Goal: Transaction & Acquisition: Purchase product/service

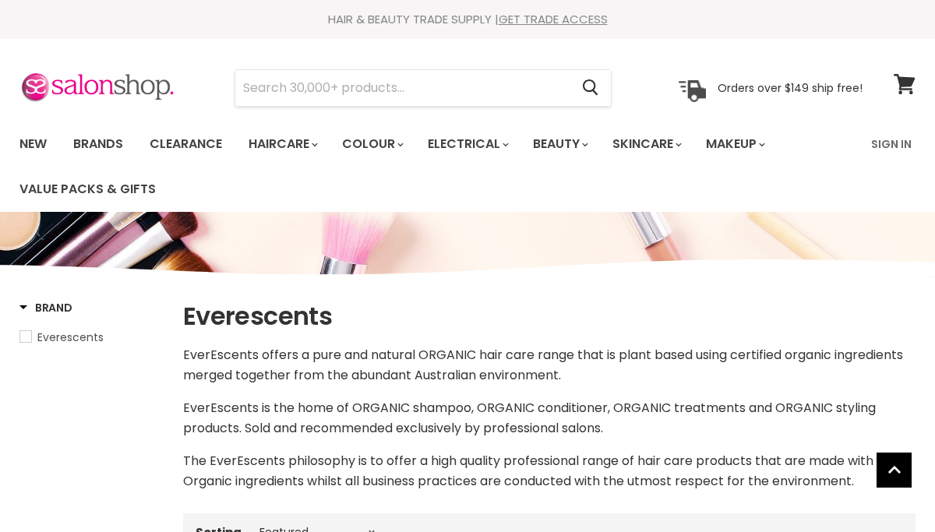
select select "manual"
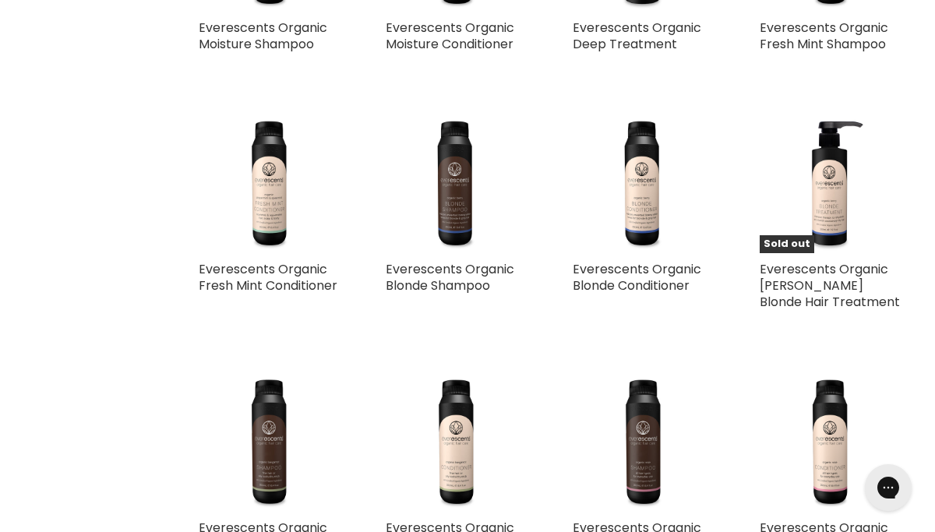
scroll to position [729, 0]
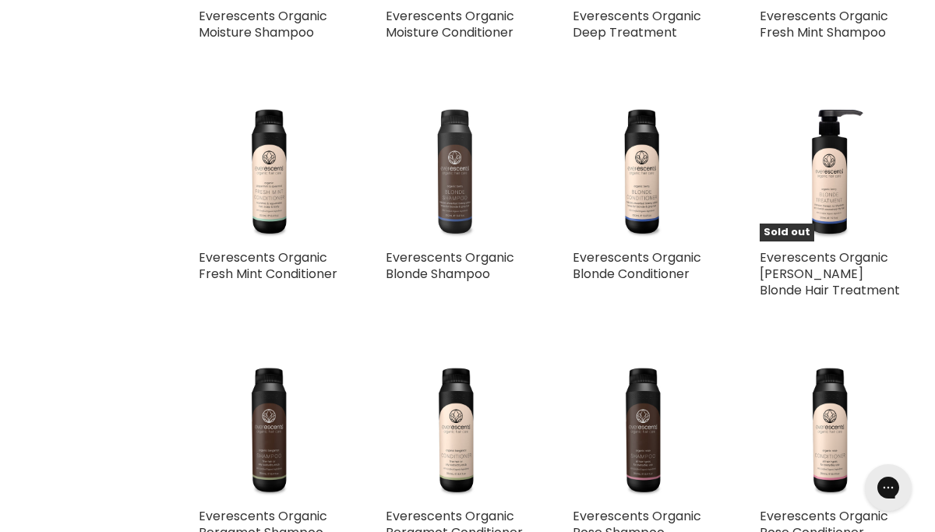
click at [450, 192] on img "Main content" at bounding box center [456, 171] width 140 height 140
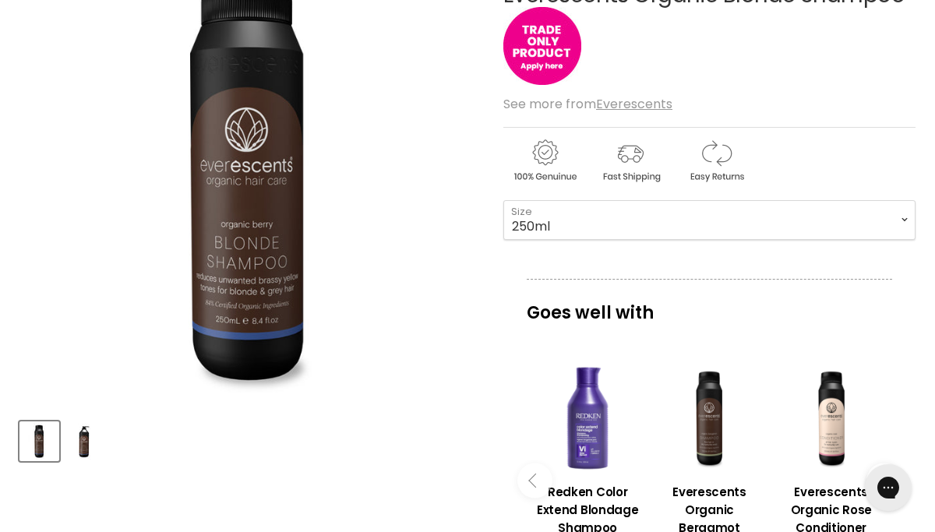
scroll to position [279, 0]
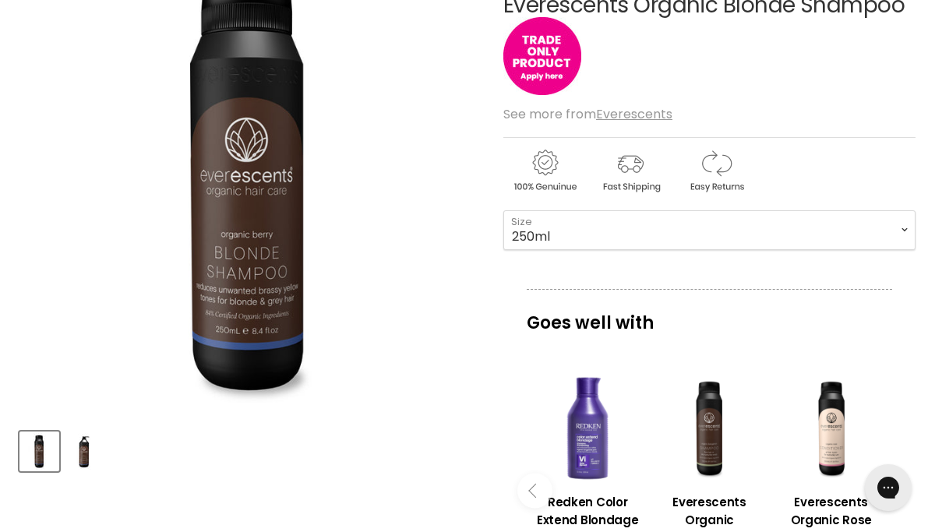
click at [562, 270] on div "Everescents Organic Blonde Shampoo No reviews See more from Everescents 250ml -…" at bounding box center [709, 446] width 412 height 983
click at [905, 230] on select "250ml 1L" at bounding box center [709, 229] width 412 height 39
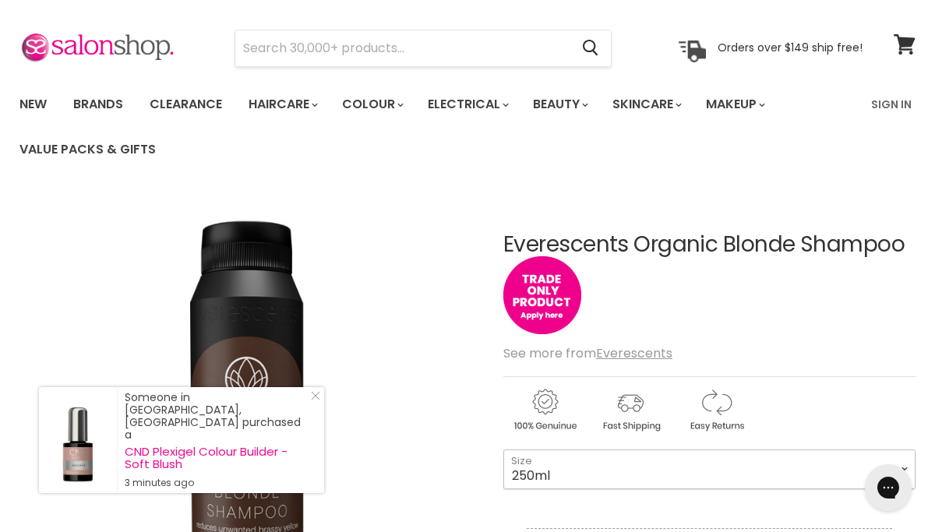
scroll to position [0, 0]
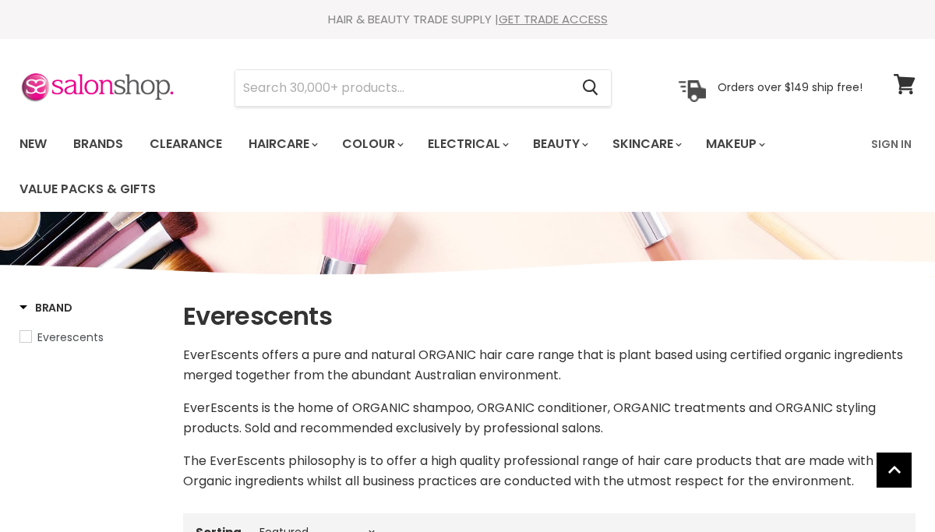
select select "manual"
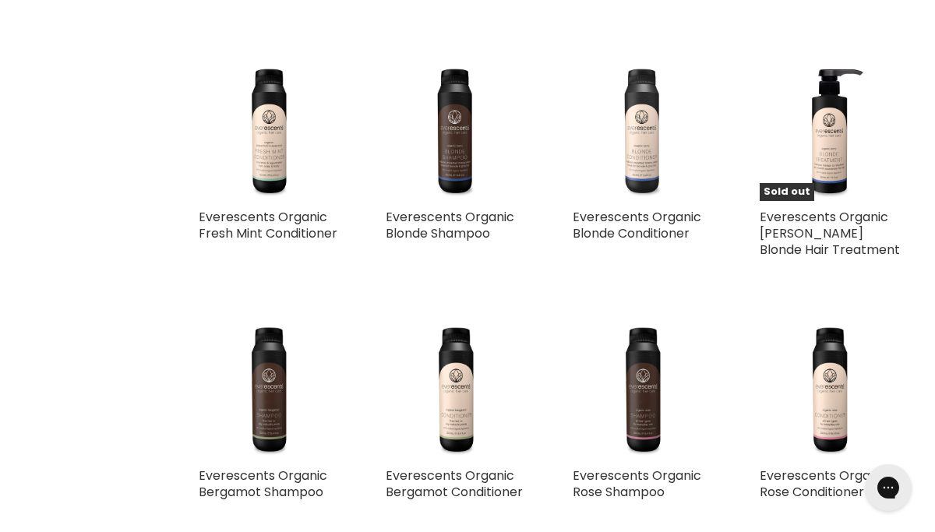
click at [627, 181] on img "Main content" at bounding box center [643, 131] width 140 height 140
